Goal: Task Accomplishment & Management: Complete application form

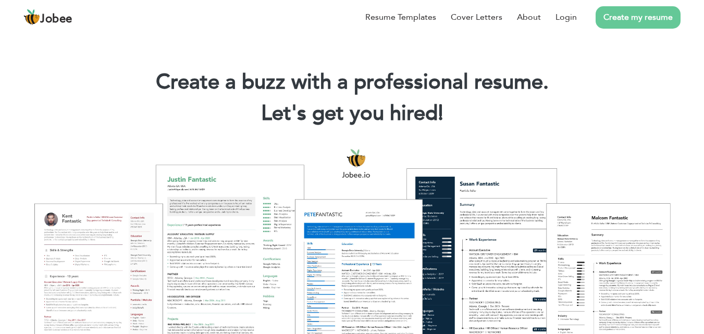
click at [611, 27] on link "Create my resume" at bounding box center [638, 17] width 85 height 22
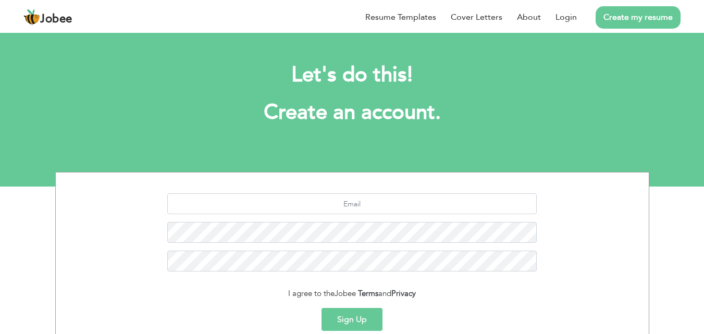
click at [562, 176] on section "I agree to the Jobee Terms and Privacy Sign Up Already a member? Login here" at bounding box center [352, 269] width 577 height 195
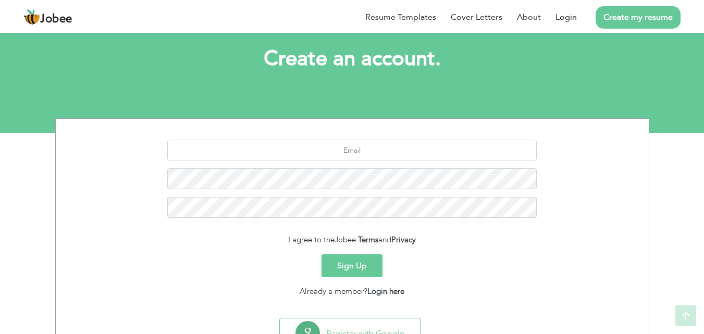
scroll to position [98, 0]
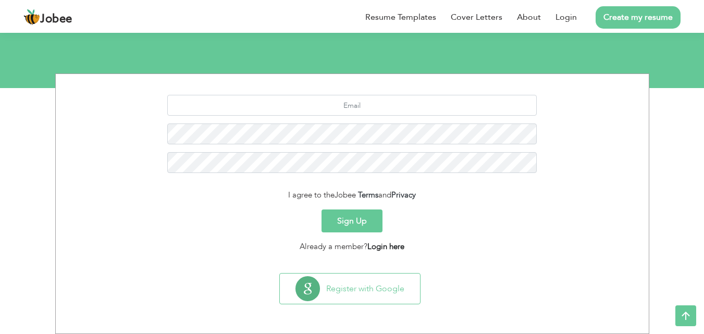
click at [383, 245] on link "Login here" at bounding box center [385, 246] width 37 height 10
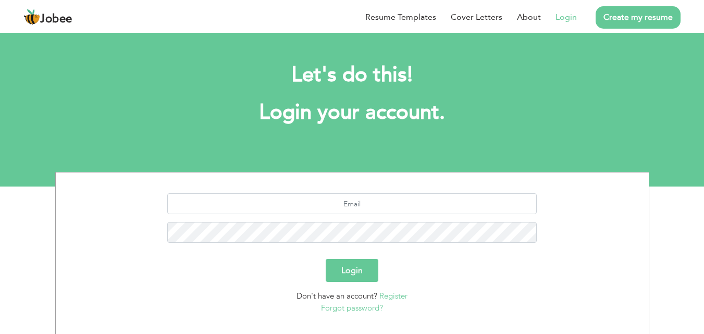
click at [426, 275] on div "Login" at bounding box center [352, 270] width 577 height 23
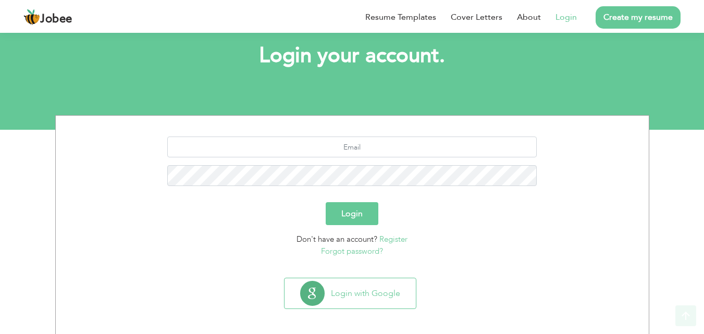
scroll to position [61, 0]
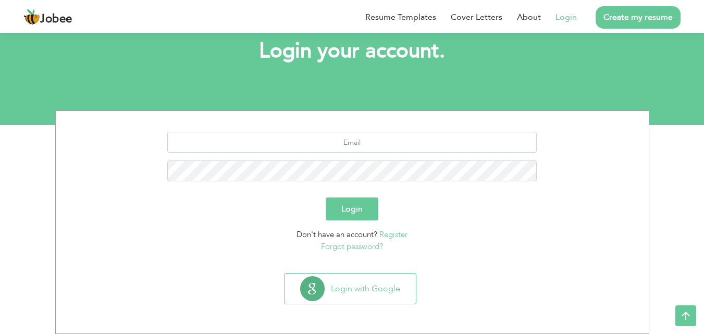
drag, startPoint x: 397, startPoint y: 342, endPoint x: 393, endPoint y: 351, distance: 9.6
click at [393, 125] on html "Jobee Resume Templates Cover Letters About Login Create my resume Let's do this…" at bounding box center [352, 32] width 704 height 187
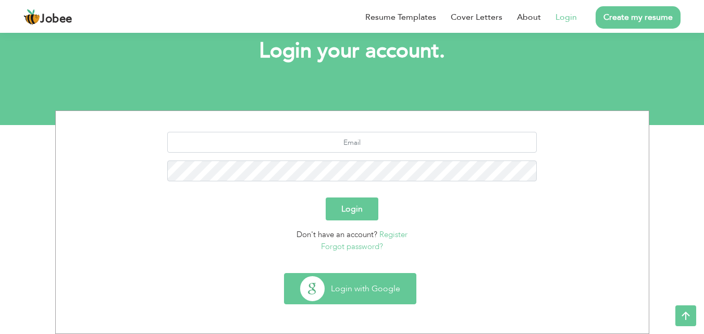
click at [311, 276] on button "Login with Google" at bounding box center [349, 289] width 131 height 30
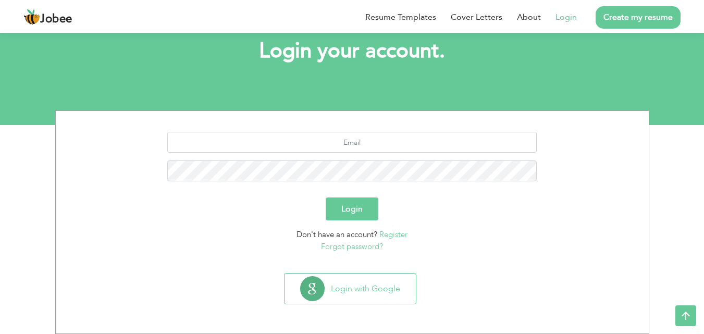
scroll to position [61, 0]
click at [342, 147] on input "text" at bounding box center [351, 142] width 369 height 21
type input "[EMAIL_ADDRESS][DOMAIN_NAME]"
click at [348, 205] on button "Login" at bounding box center [352, 208] width 53 height 23
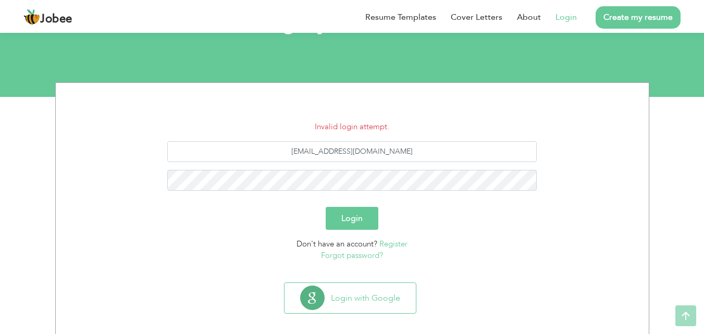
scroll to position [99, 0]
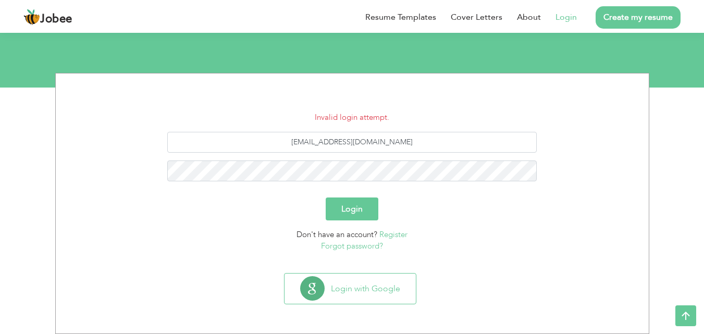
click at [344, 248] on link "Forgot password?" at bounding box center [352, 246] width 62 height 10
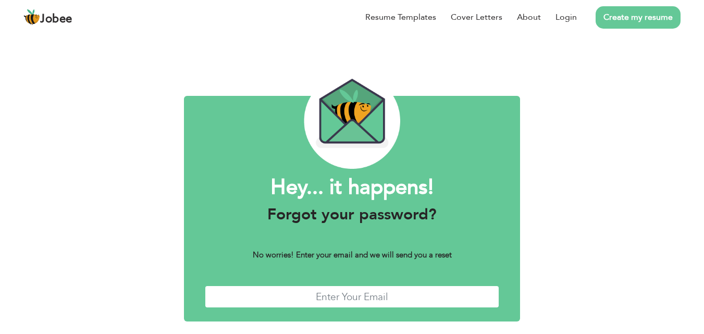
click at [344, 295] on input "text" at bounding box center [352, 297] width 295 height 22
type input "riaz90603@gmail.com"
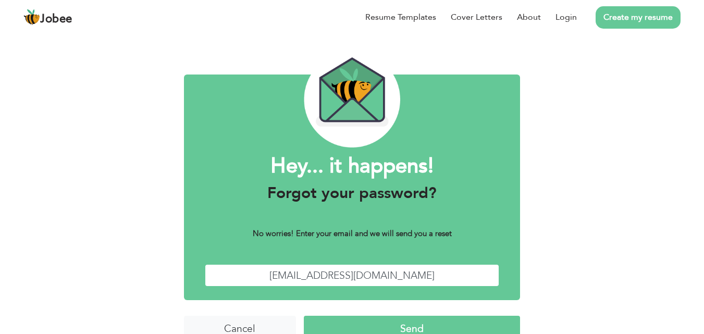
scroll to position [41, 0]
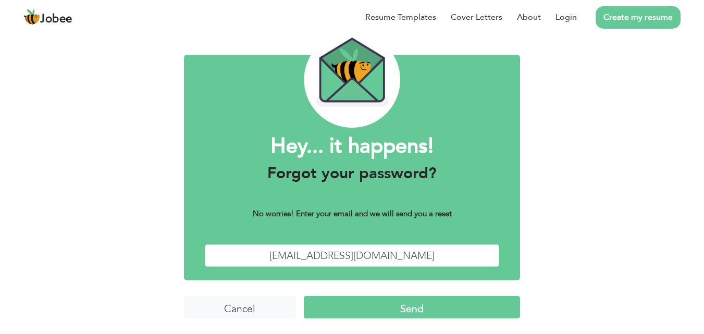
click at [396, 309] on input "Send" at bounding box center [412, 307] width 216 height 22
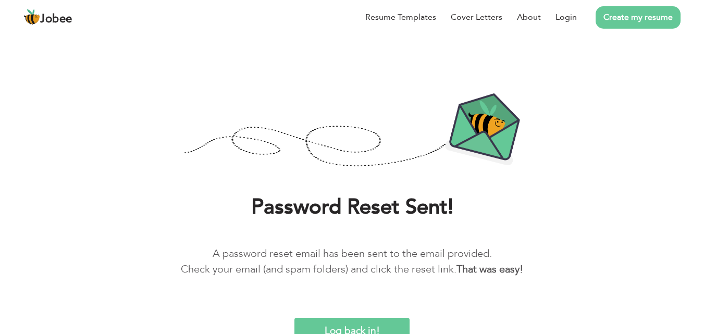
scroll to position [20, 0]
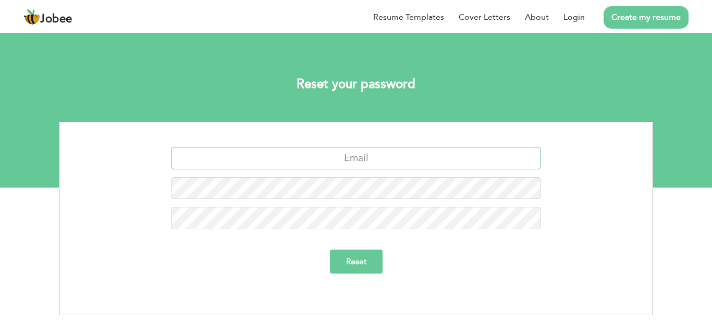
click at [352, 155] on input "text" at bounding box center [355, 158] width 369 height 22
type input "[EMAIL_ADDRESS][DOMAIN_NAME]"
click at [332, 268] on input "Reset" at bounding box center [356, 262] width 53 height 24
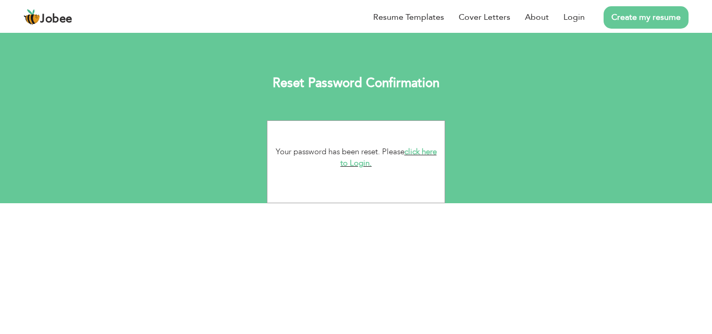
click at [367, 164] on link "click here to Login." at bounding box center [388, 157] width 96 height 22
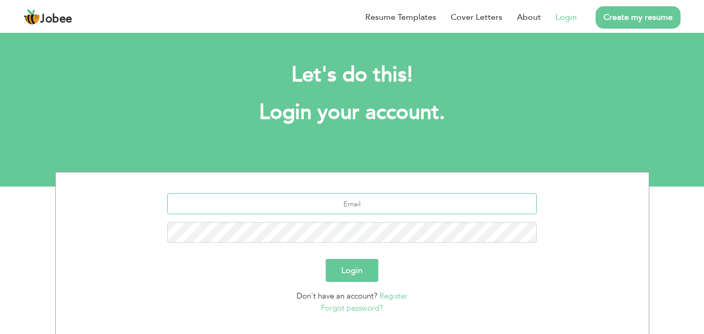
click at [345, 205] on input "text" at bounding box center [351, 203] width 369 height 21
type input "[EMAIL_ADDRESS][DOMAIN_NAME]"
click at [361, 274] on button "Login" at bounding box center [352, 270] width 53 height 23
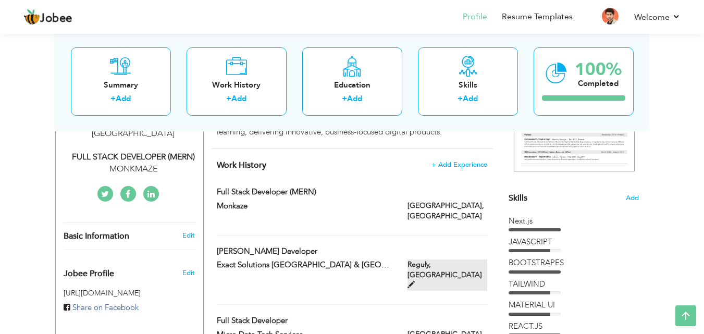
click at [415, 281] on span at bounding box center [410, 284] width 7 height 7
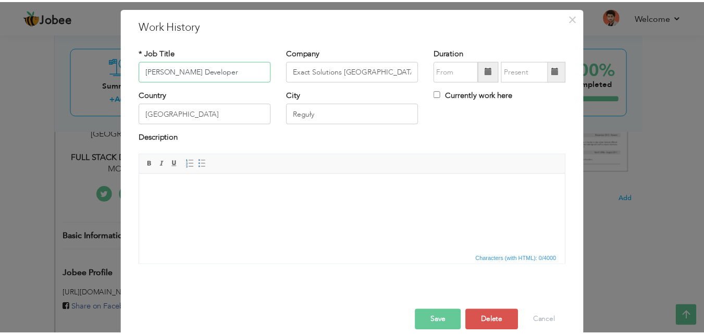
scroll to position [41, 0]
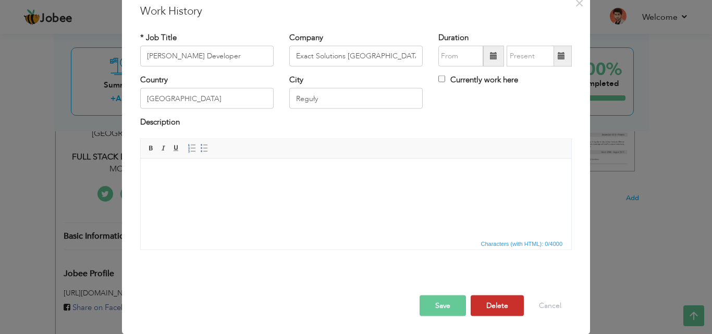
click at [498, 301] on button "Delete" at bounding box center [497, 305] width 53 height 21
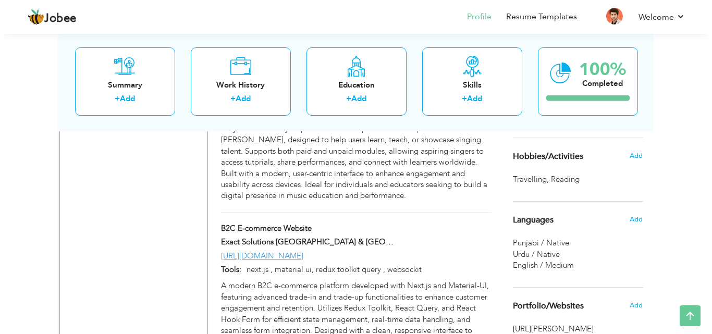
scroll to position [782, 0]
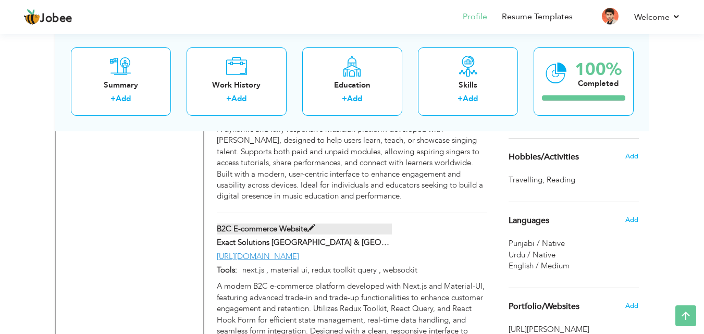
click at [312, 225] on span at bounding box center [311, 229] width 8 height 8
type input "B2C E-commerce Website"
type input "Exact Solutions Poland & USA"
type input "https://www.exactsolution.co.uk/"
type input "next.js , material ui, redux toolkit query , websockit"
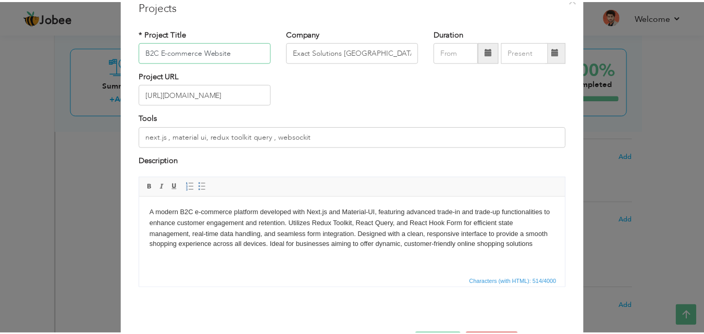
scroll to position [84, 0]
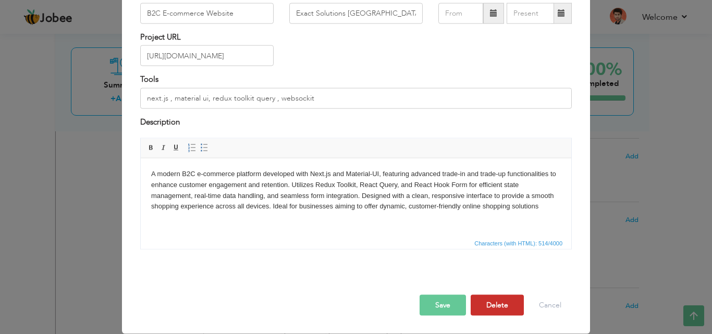
click at [490, 299] on button "Delete" at bounding box center [497, 305] width 53 height 21
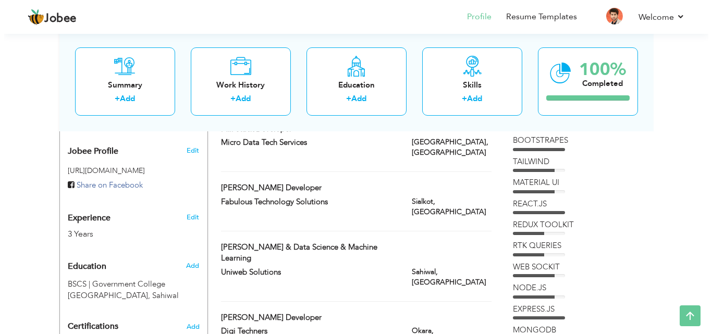
scroll to position [313, 0]
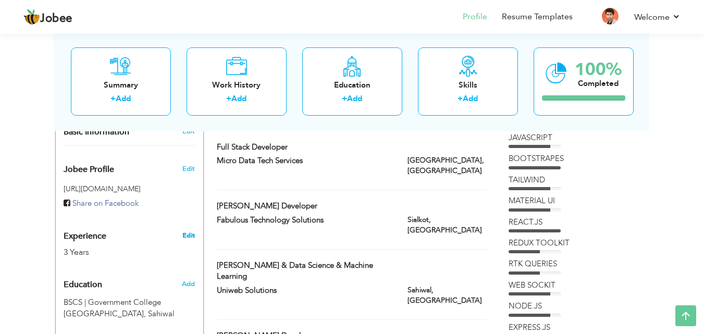
click at [191, 231] on link "Edit" at bounding box center [188, 235] width 13 height 9
type input "[PERSON_NAME]"
type input "03280182715"
select select "number:166"
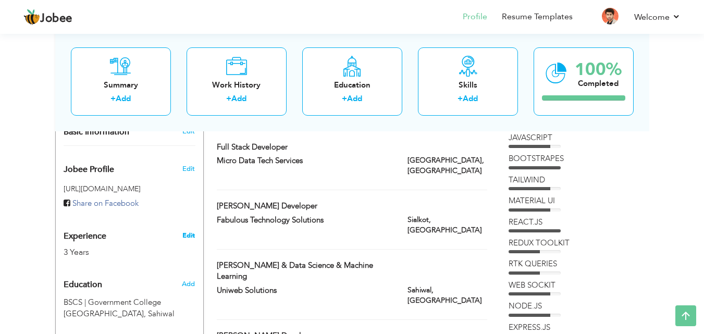
type input "[GEOGRAPHIC_DATA]"
type input "Sahiwal"
select select "number:5"
type input "MONKMAZE"
type input "FULL STACK DEVELOPER (MERN)"
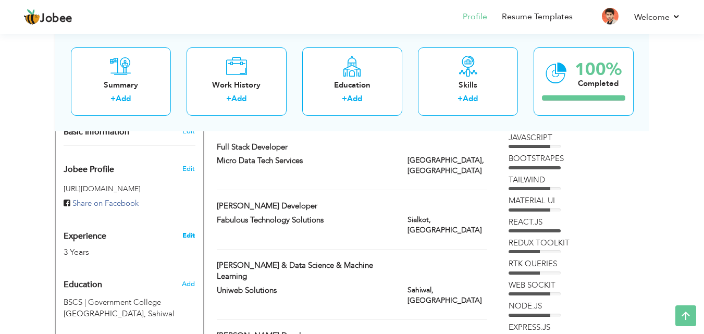
type input "https://www.linkedin.com/in/riaz-ahmad-690870308/"
type input "https://www.facebook.com/muhammad.riaz.885308"
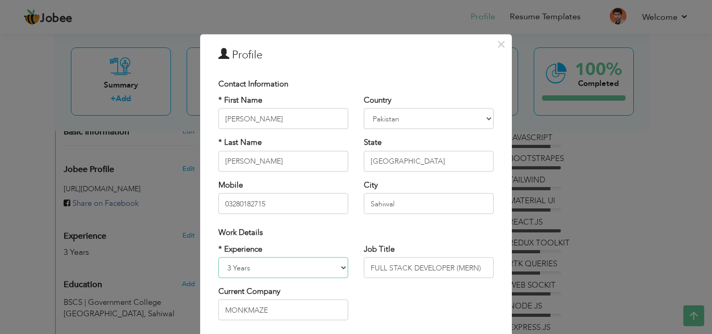
click at [249, 265] on select "Entry Level Less than 1 Year 1 Year 2 Years 3 Years 4 Years 5 Years 6 Years 7 Y…" at bounding box center [283, 267] width 130 height 21
select select "number:6"
click at [218, 257] on select "Entry Level Less than 1 Year 1 Year 2 Years 3 Years 4 Years 5 Years 6 Years 7 Y…" at bounding box center [283, 267] width 130 height 21
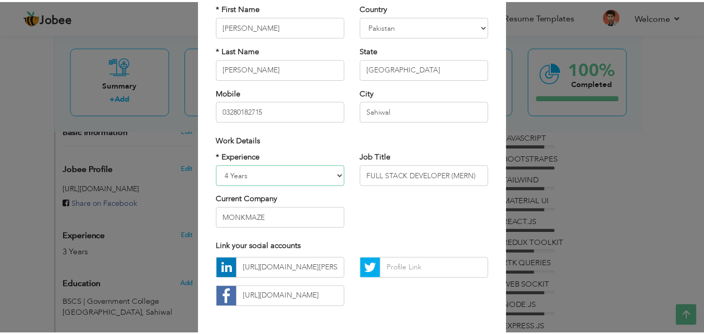
scroll to position [136, 0]
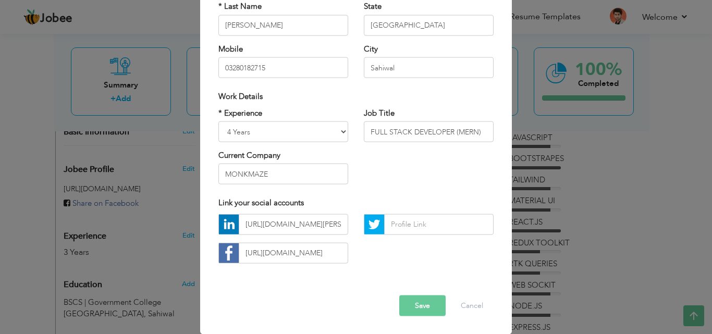
click at [414, 310] on button "Save" at bounding box center [422, 305] width 46 height 21
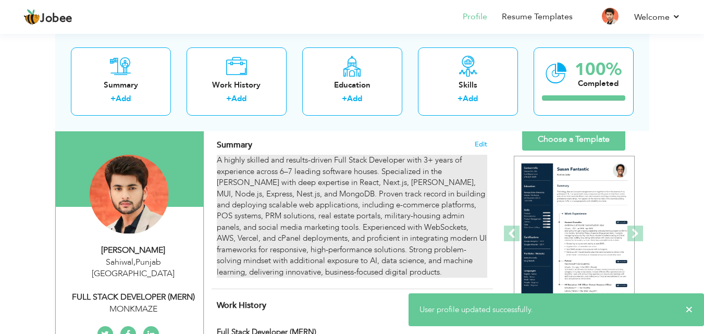
scroll to position [52, 0]
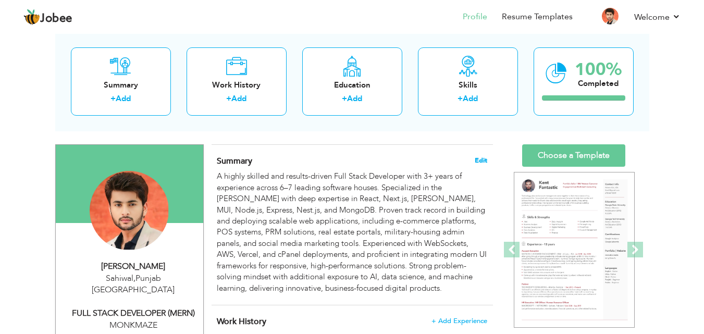
click at [475, 163] on span "Edit" at bounding box center [481, 160] width 13 height 7
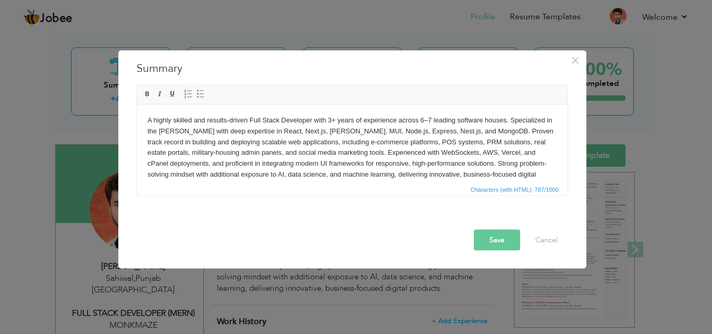
drag, startPoint x: 332, startPoint y: 117, endPoint x: 354, endPoint y: 167, distance: 54.9
click at [332, 117] on body "A highly skilled and results-driven Full Stack Developer with 3+ years of exper…" at bounding box center [352, 153] width 410 height 76
click at [476, 232] on button "Save" at bounding box center [497, 239] width 46 height 21
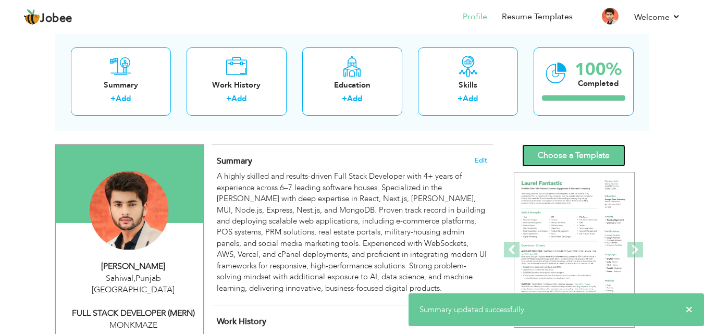
click at [571, 152] on link "Choose a Template" at bounding box center [573, 155] width 103 height 22
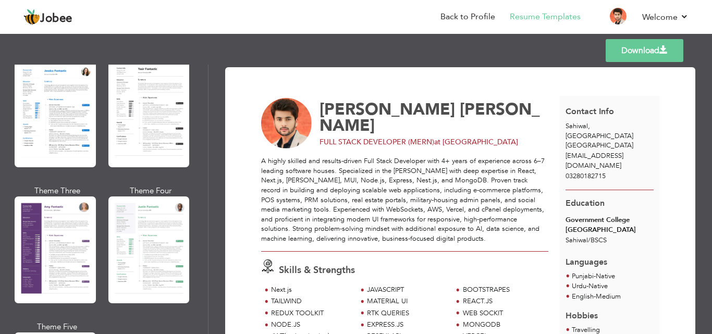
scroll to position [990, 0]
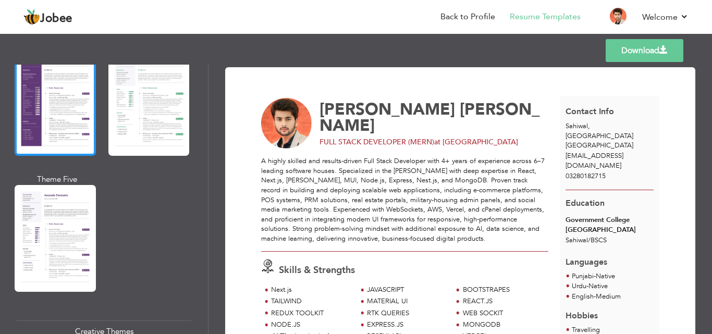
click at [48, 111] on div at bounding box center [55, 102] width 81 height 107
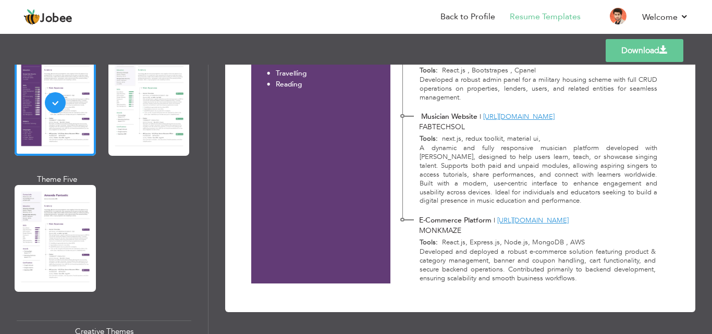
scroll to position [622, 0]
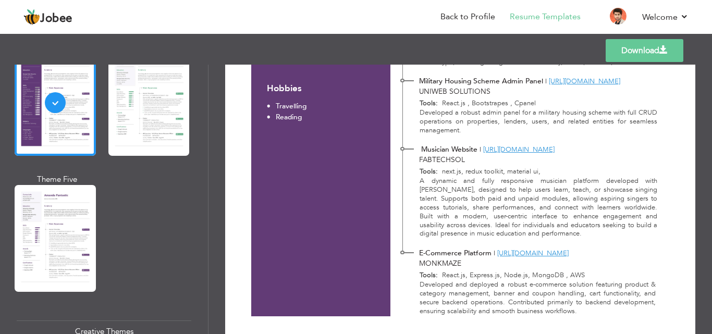
click at [633, 49] on link "Download" at bounding box center [644, 50] width 78 height 23
